Goal: Information Seeking & Learning: Learn about a topic

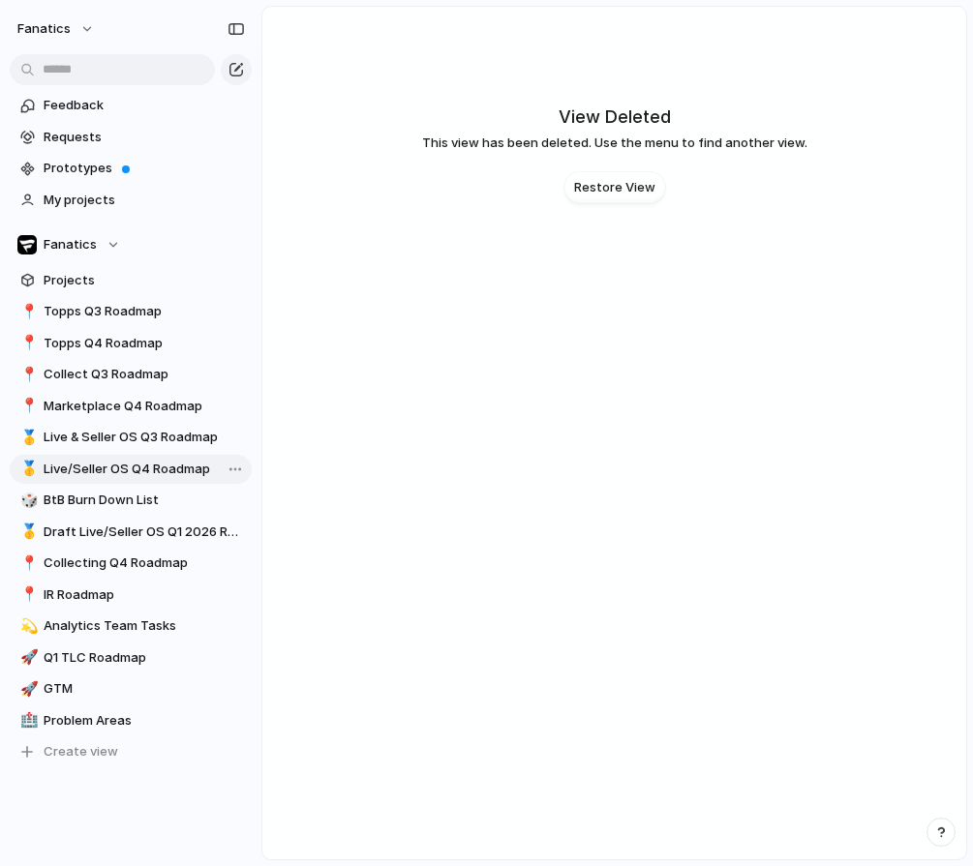
click at [185, 472] on span "Live/Seller OS Q4 Roadmap" at bounding box center [144, 469] width 201 height 19
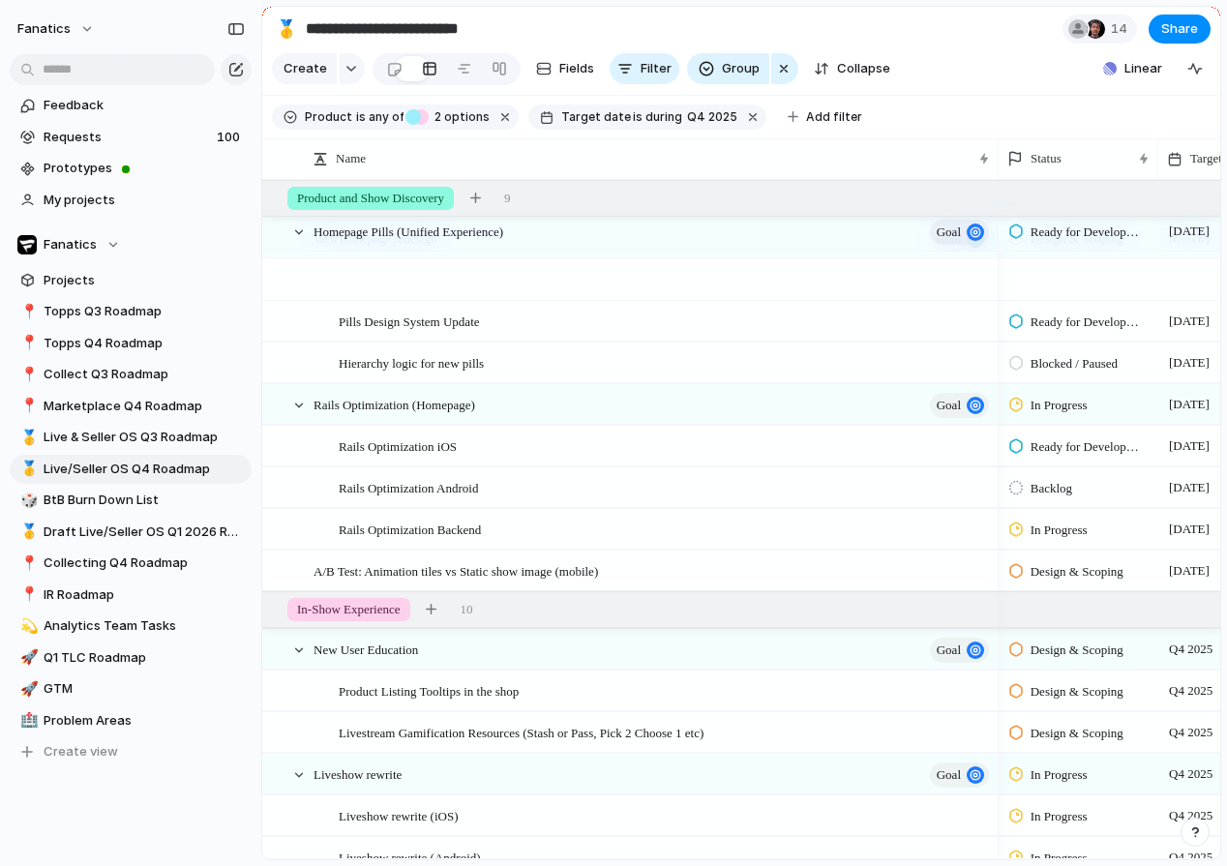
scroll to position [169, 0]
